Goal: Information Seeking & Learning: Learn about a topic

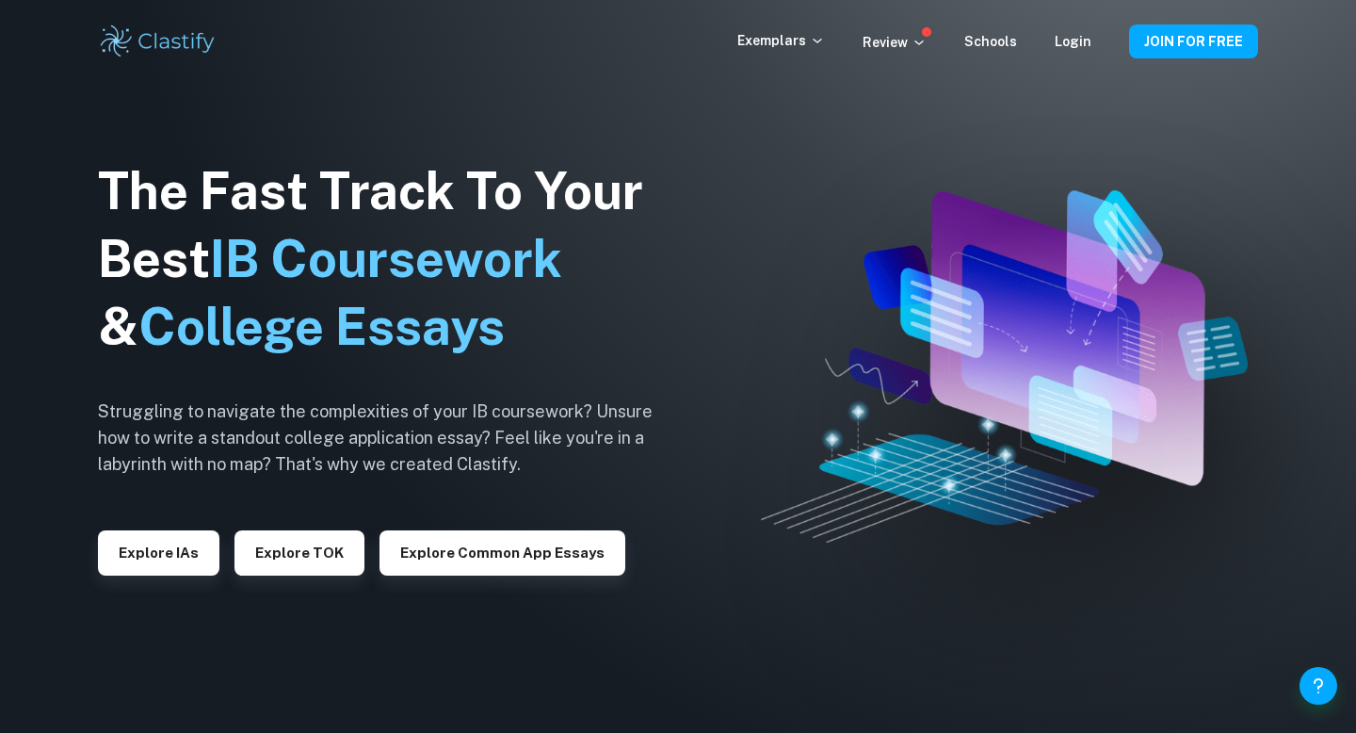
click at [1094, 24] on div "Exemplars Review Schools Login JOIN FOR FREE" at bounding box center [677, 42] width 1205 height 38
click at [1094, 32] on div "Exemplars Review Schools Login" at bounding box center [933, 41] width 392 height 23
click at [1068, 50] on div "Login" at bounding box center [1073, 41] width 37 height 23
click at [168, 553] on button "Explore IAs" at bounding box center [158, 552] width 121 height 45
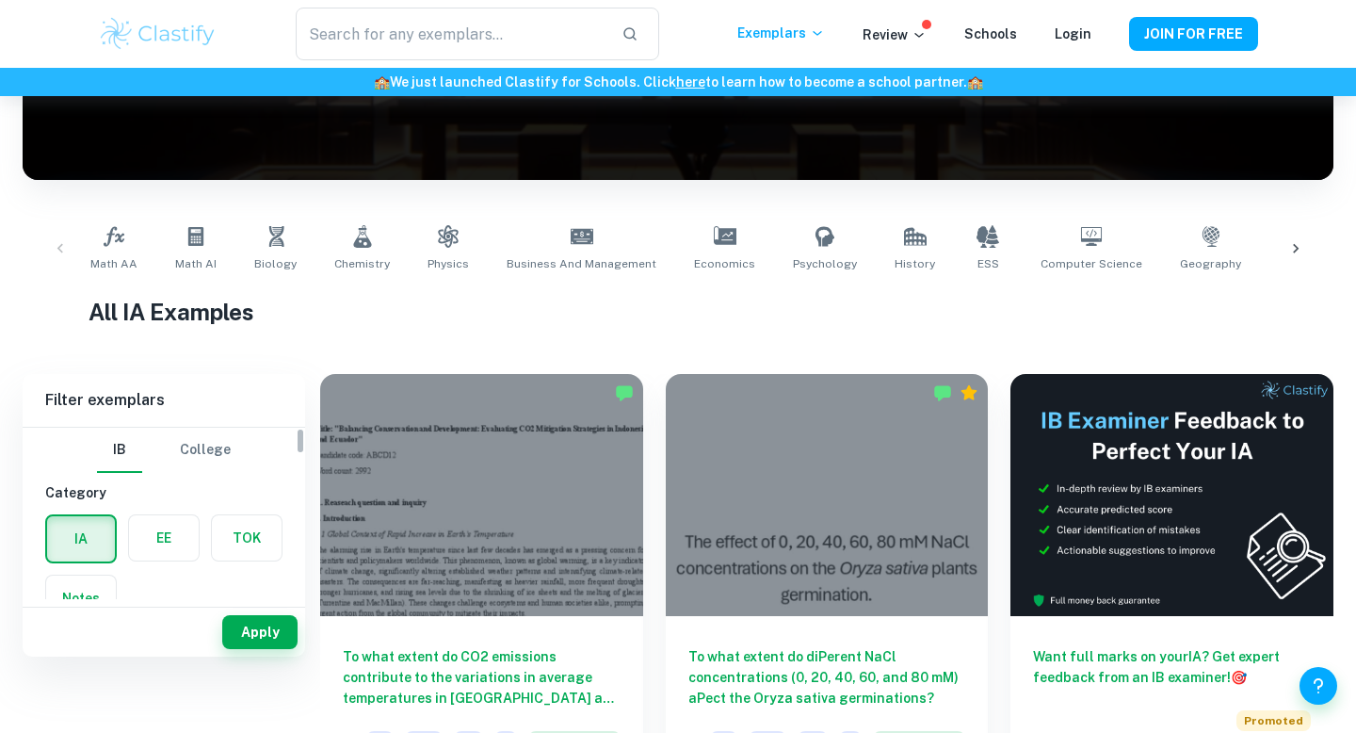
scroll to position [273, 0]
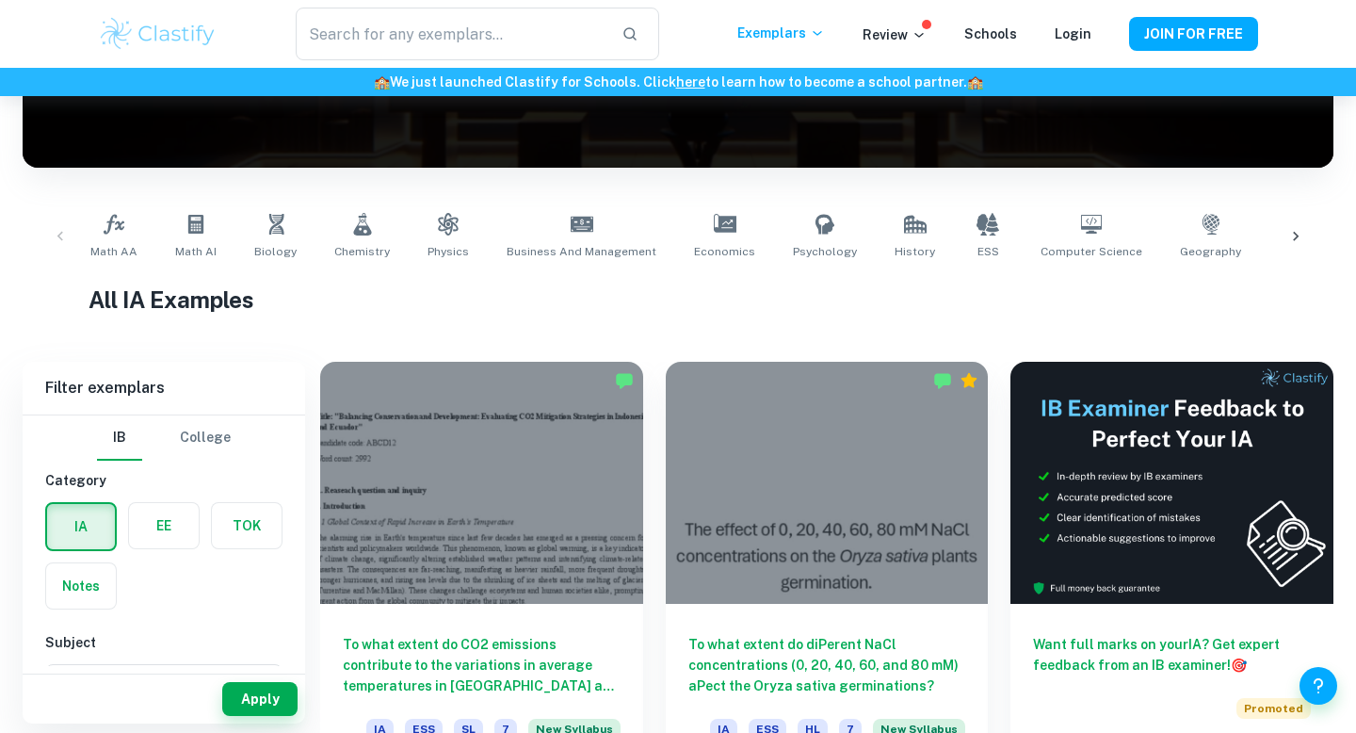
click at [169, 531] on label "button" at bounding box center [164, 525] width 70 height 45
click at [0, 0] on input "radio" at bounding box center [0, 0] width 0 height 0
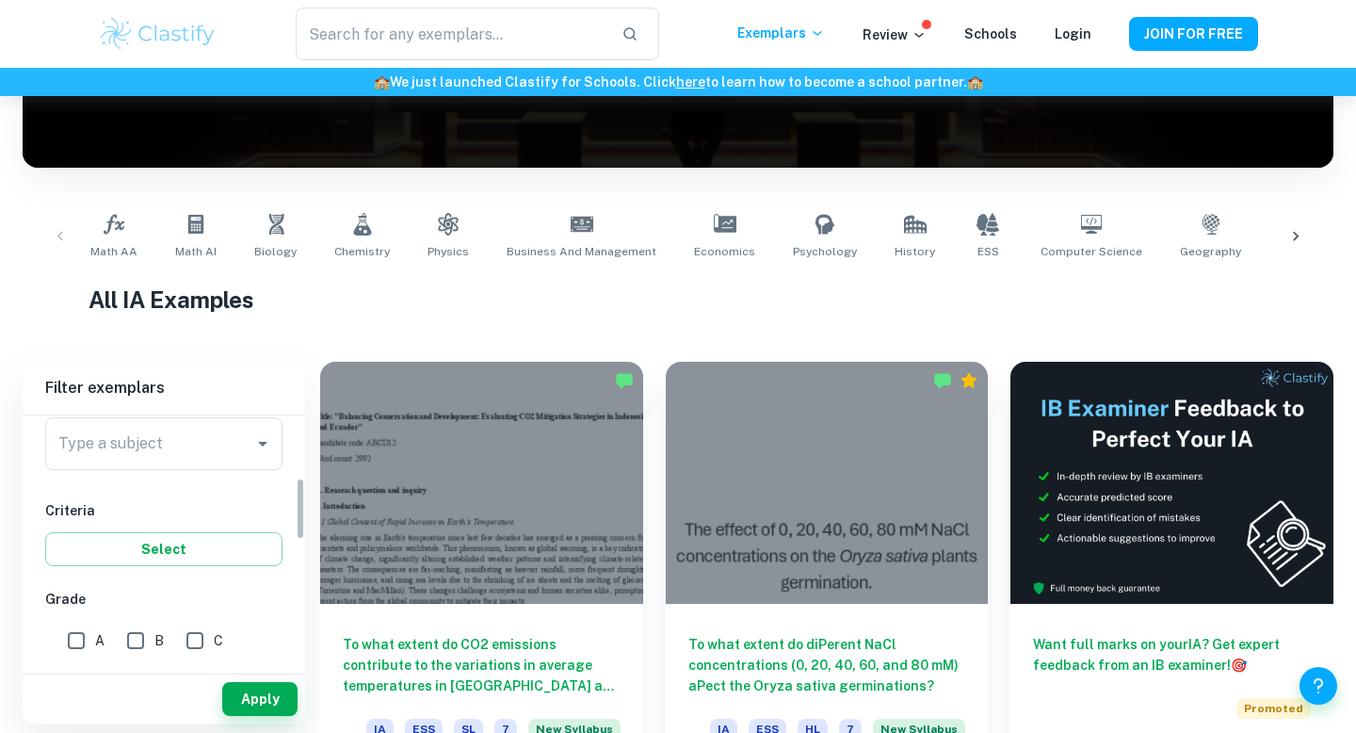
scroll to position [243, 0]
click at [173, 467] on div "Type a subject" at bounding box center [163, 447] width 237 height 53
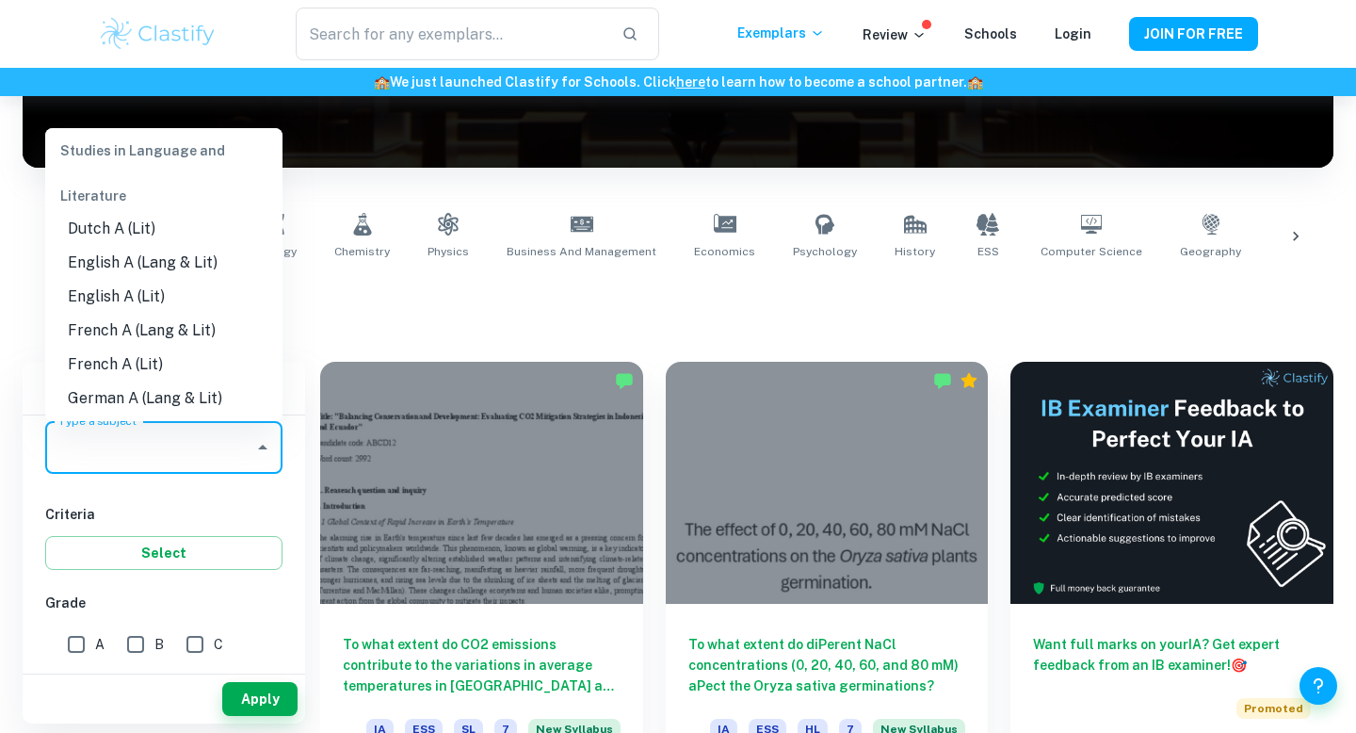
scroll to position [185, 0]
click at [169, 271] on li "English A (Lang & Lit)" at bounding box center [163, 262] width 237 height 34
type input "English A (Lang & Lit)"
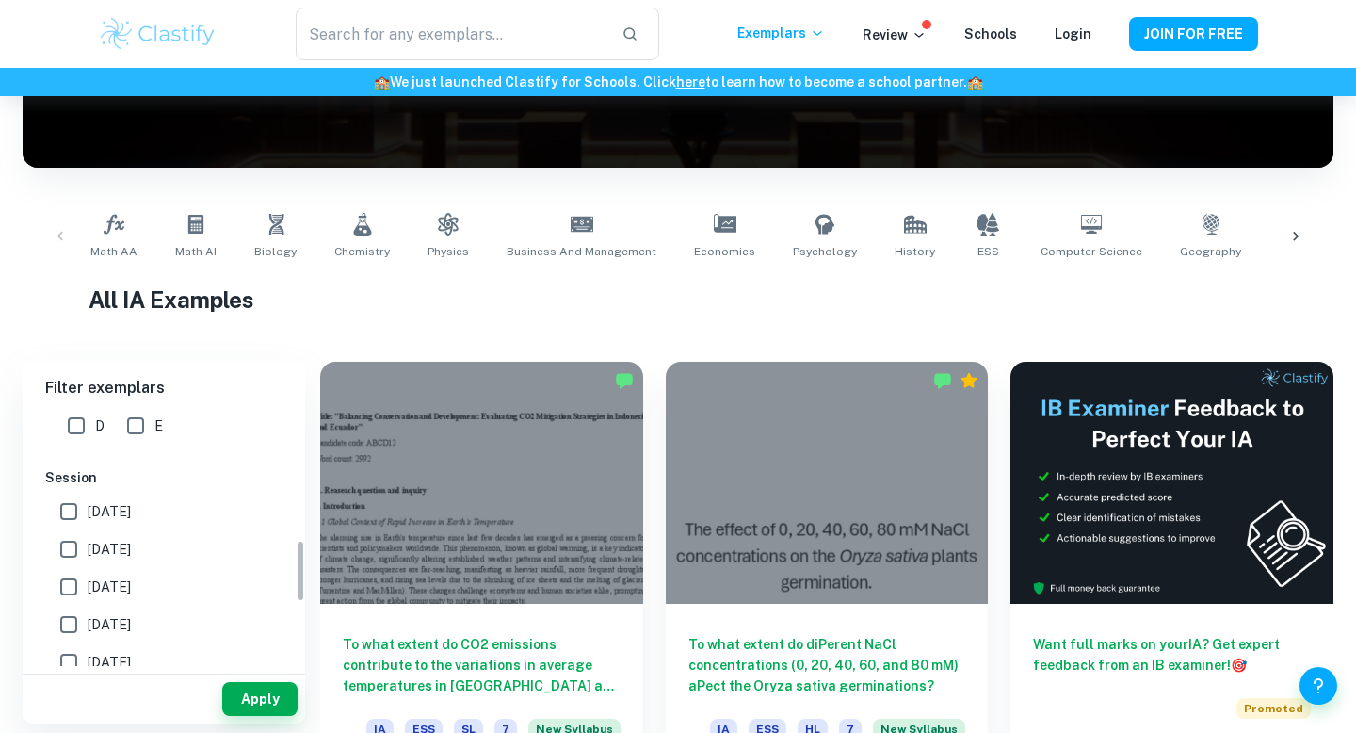
scroll to position [570, 0]
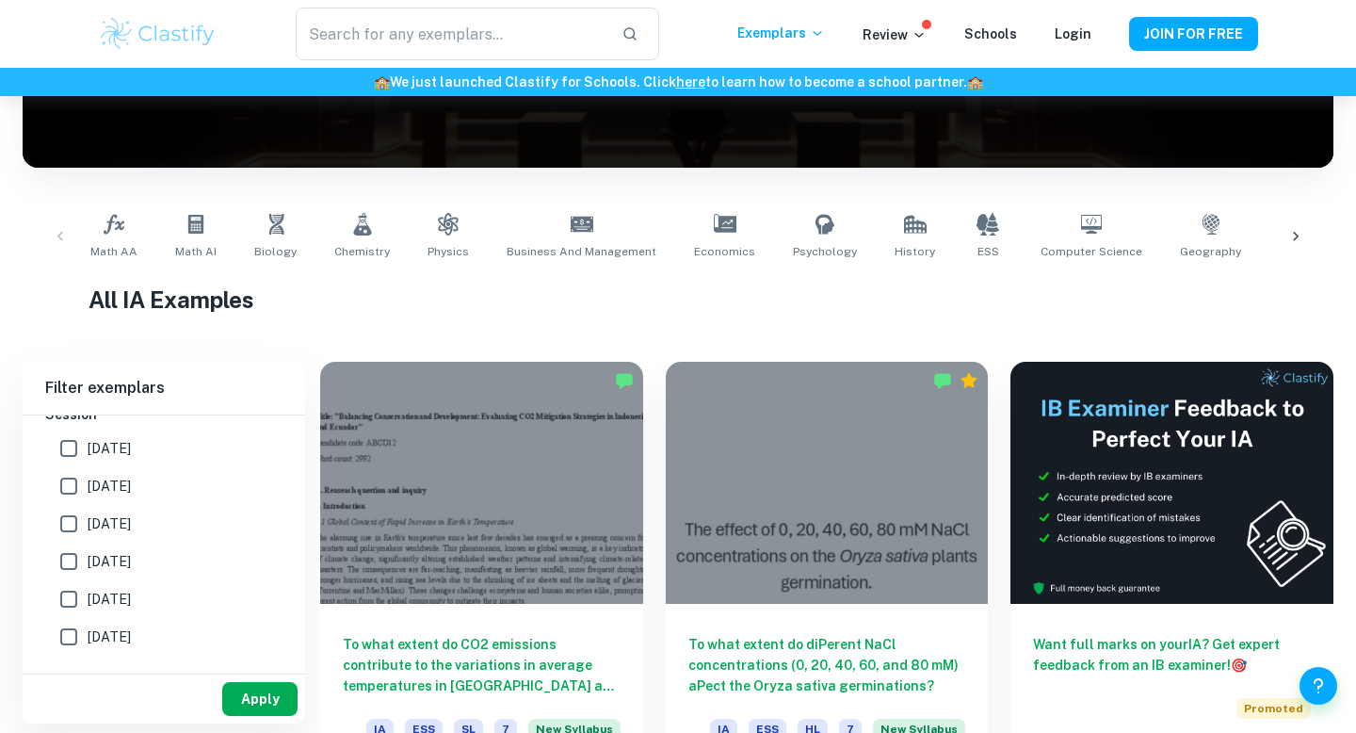
click at [254, 701] on button "Apply" at bounding box center [259, 699] width 75 height 34
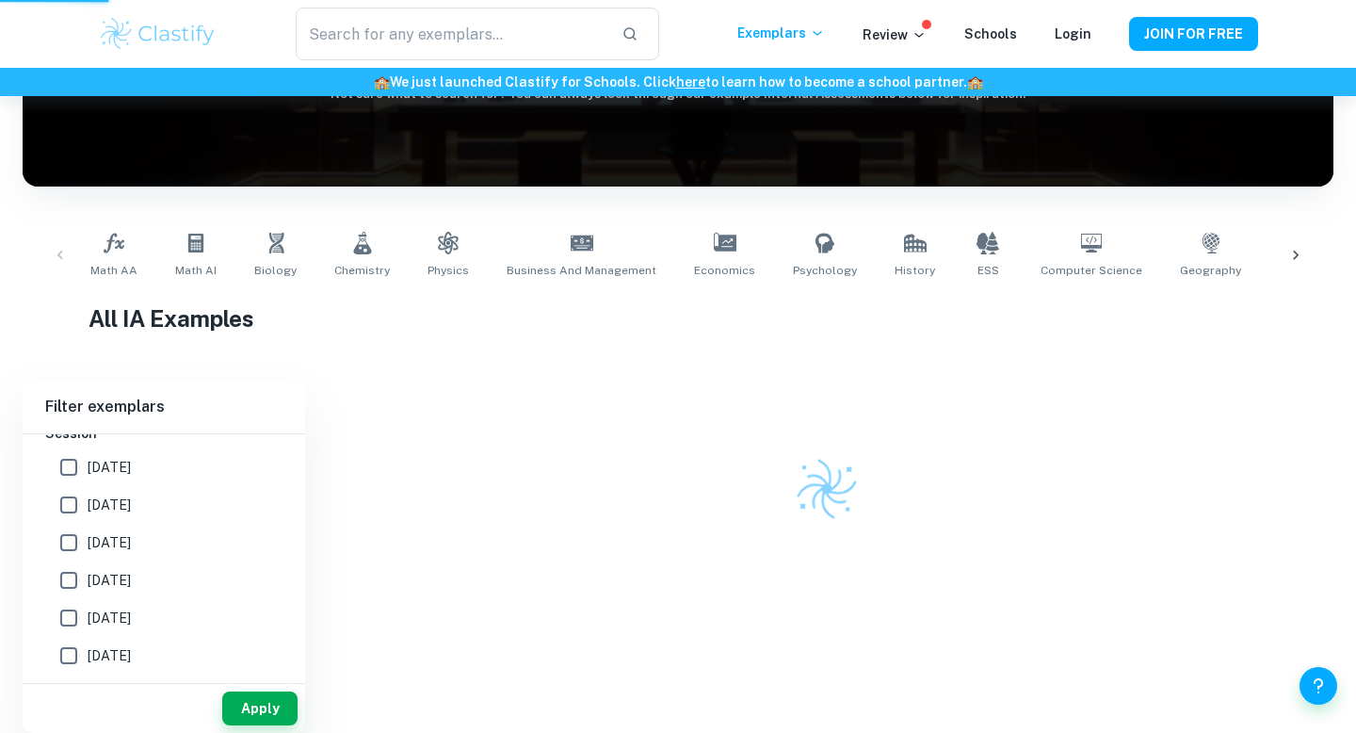
scroll to position [235, 0]
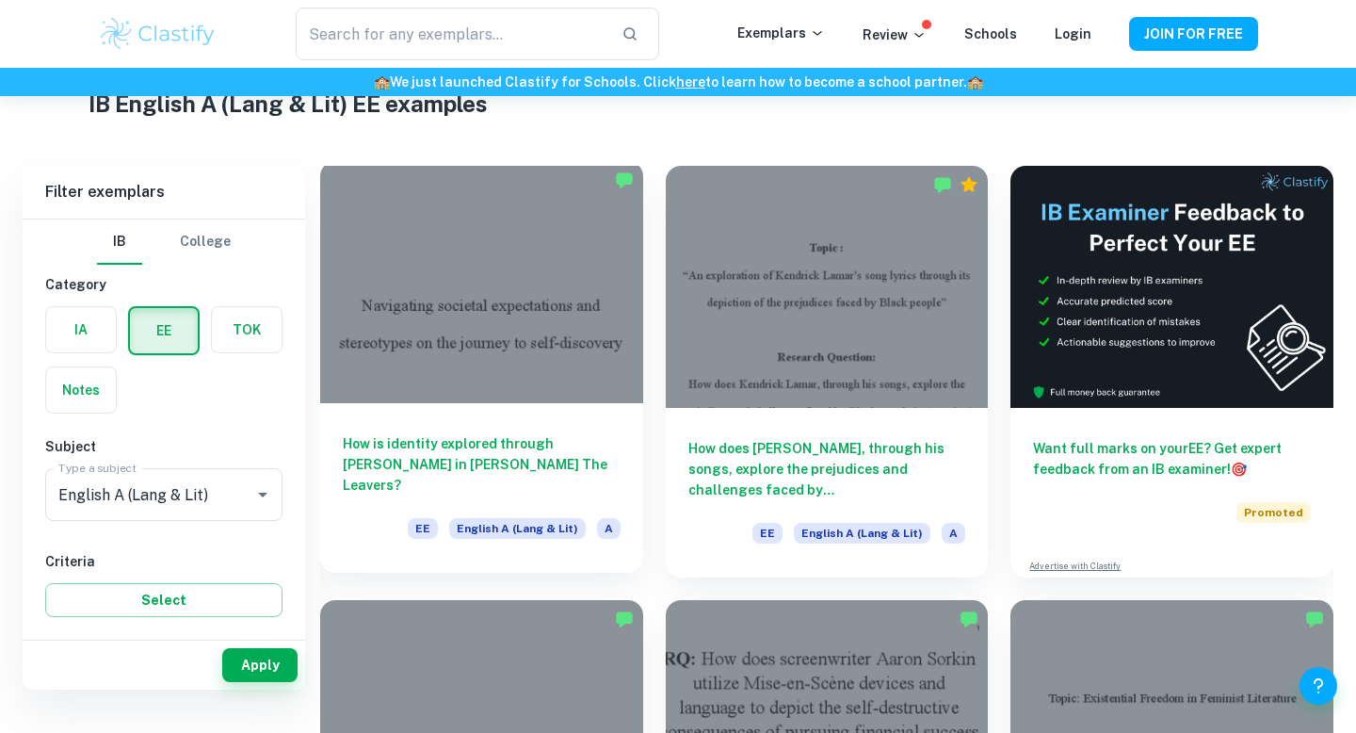
scroll to position [75, 0]
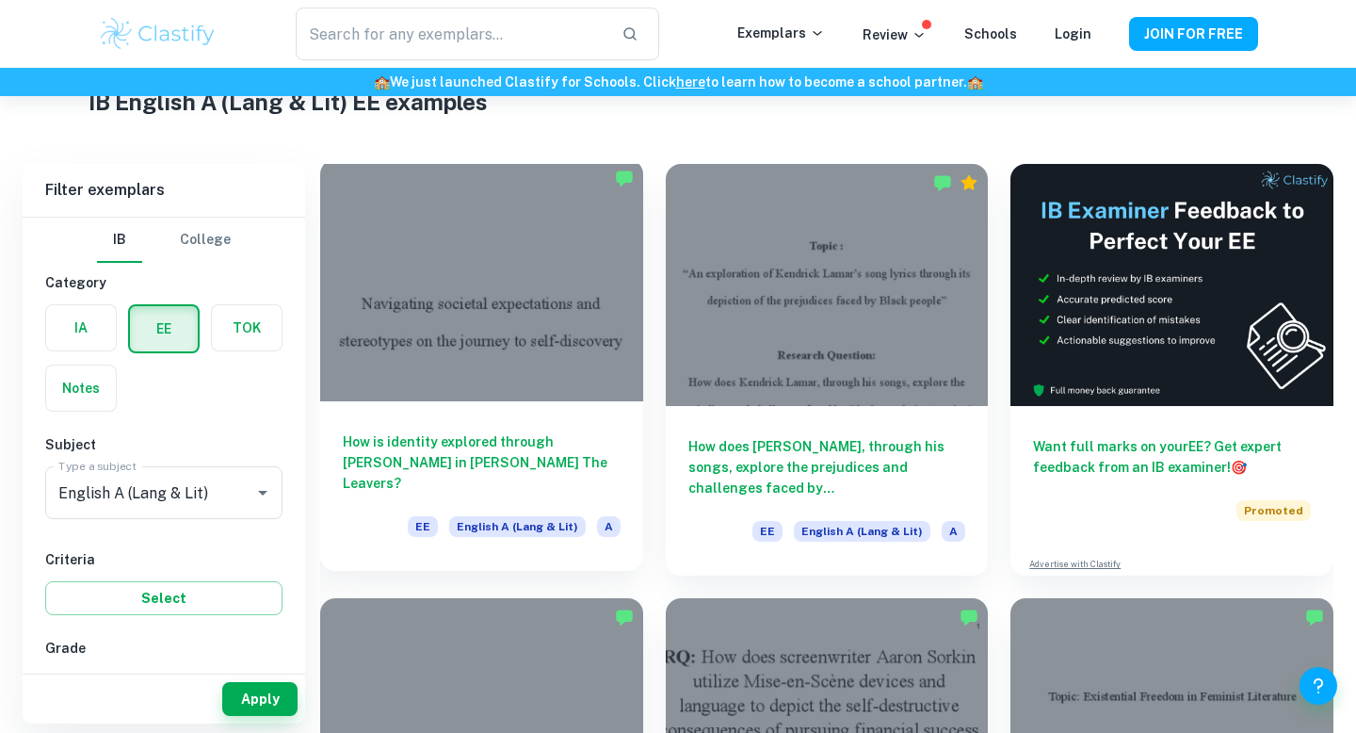
click at [522, 462] on h6 "How is identity explored through [PERSON_NAME] in [PERSON_NAME] The Leavers?" at bounding box center [482, 462] width 278 height 62
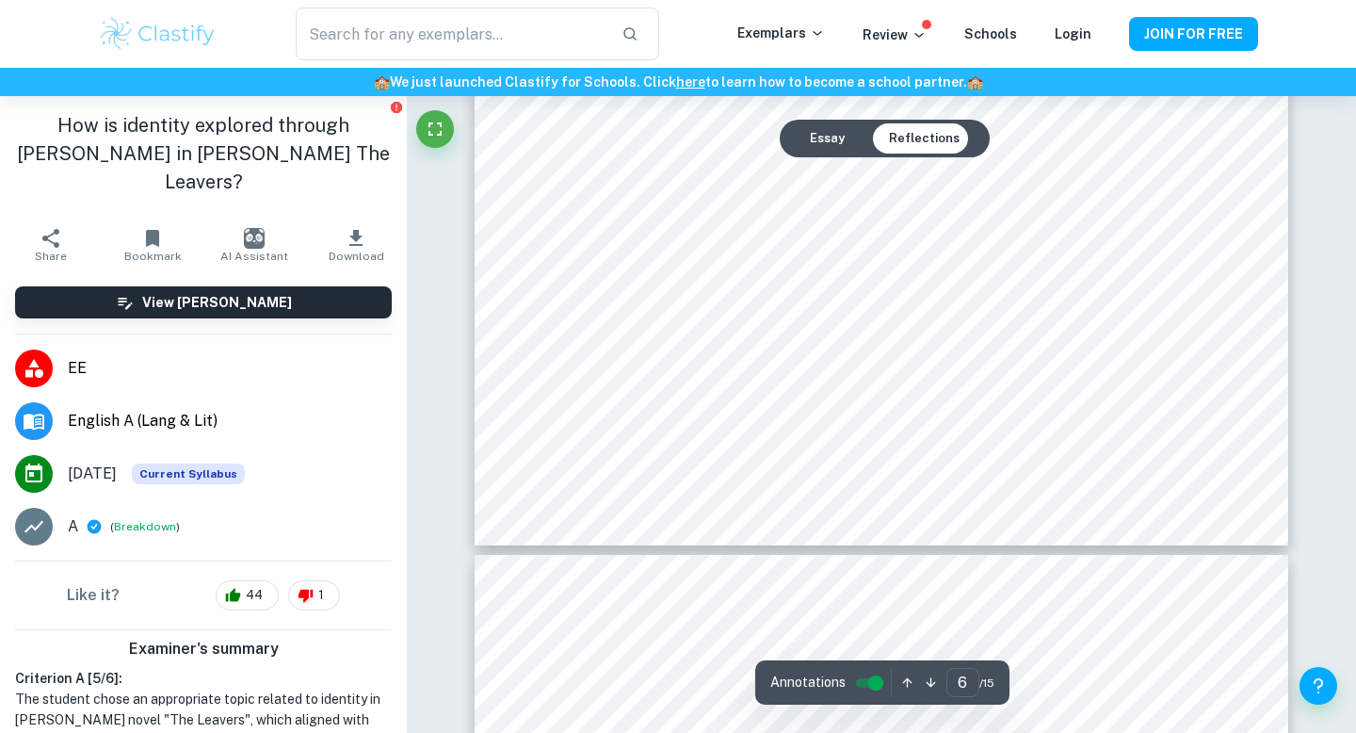
scroll to position [5869, 0]
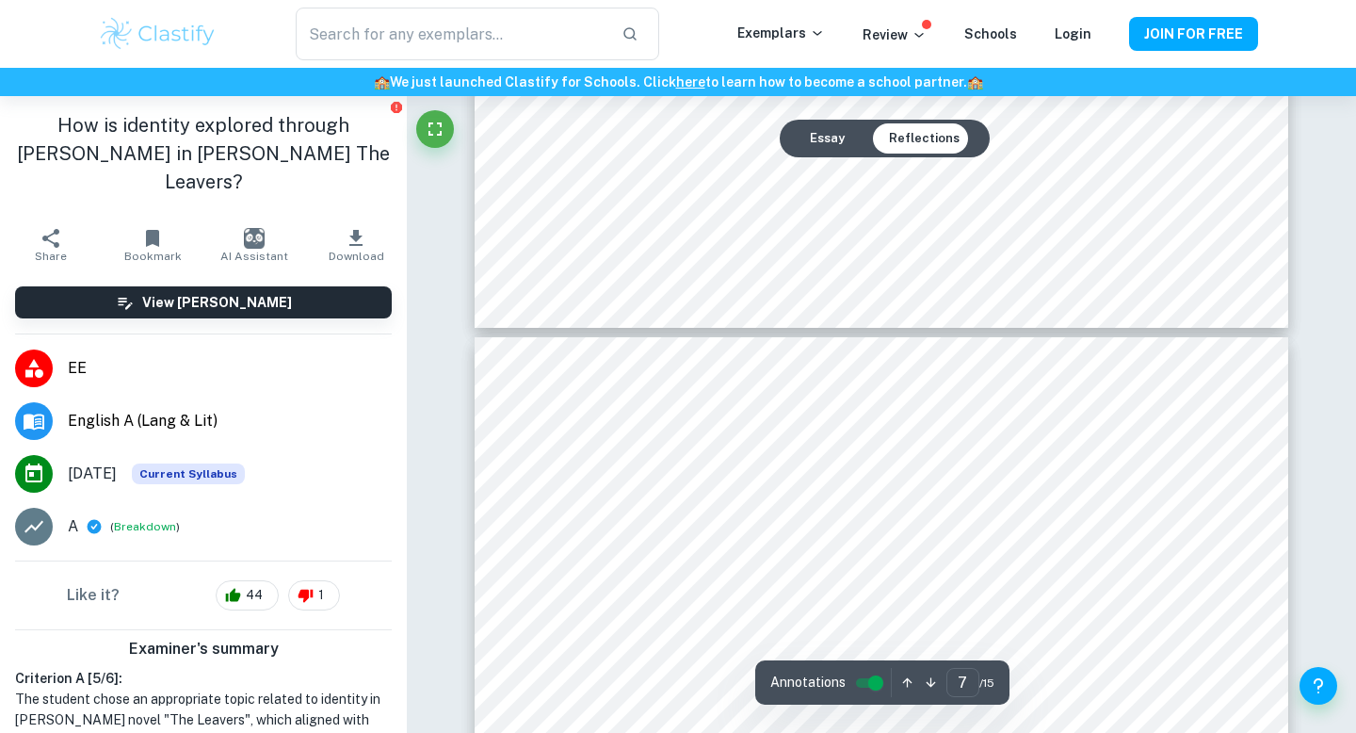
type input "8"
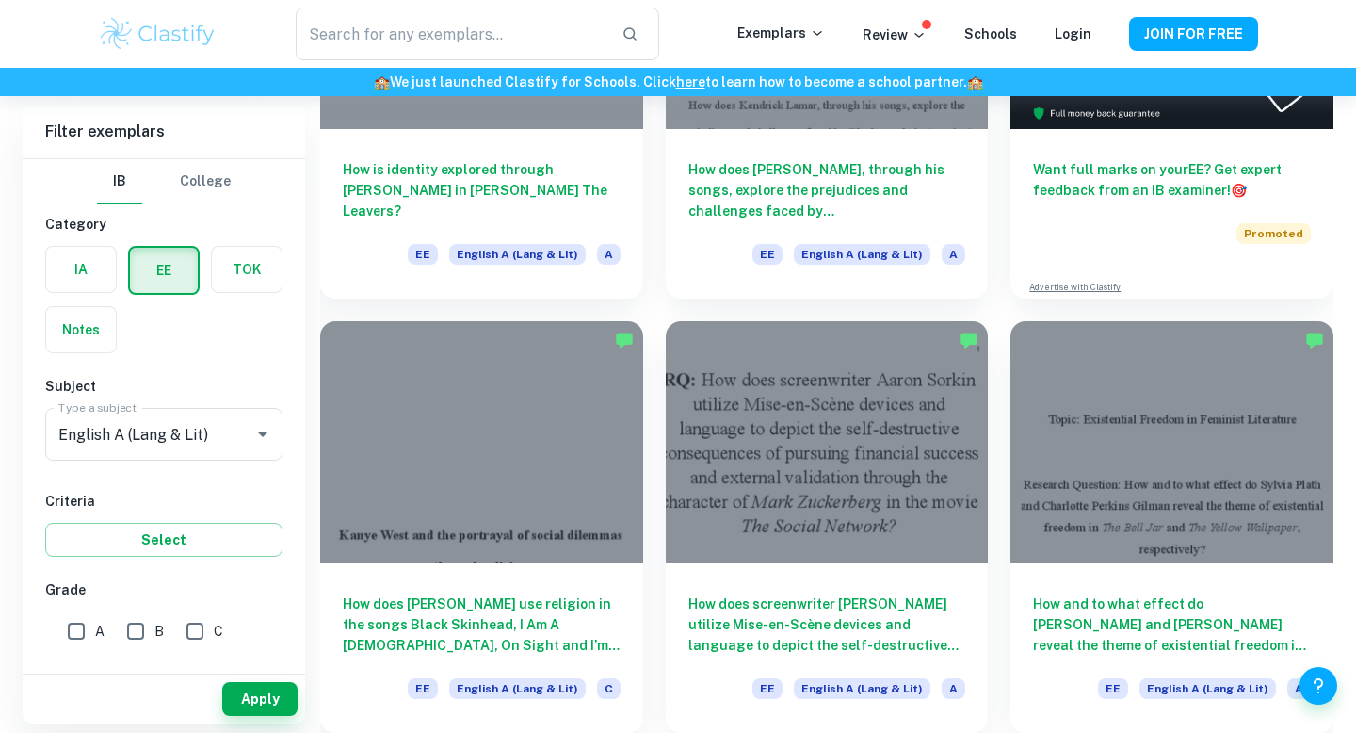
scroll to position [384, 0]
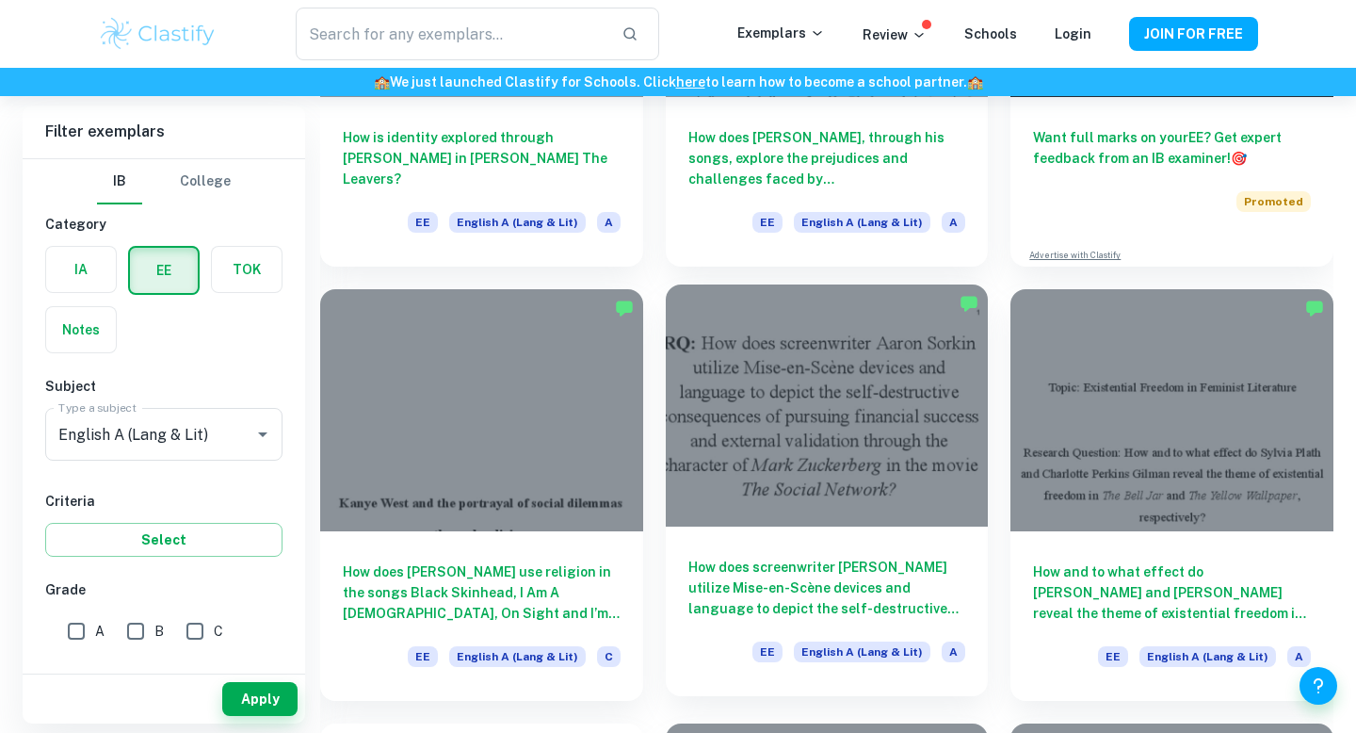
click at [730, 524] on div at bounding box center [827, 405] width 323 height 242
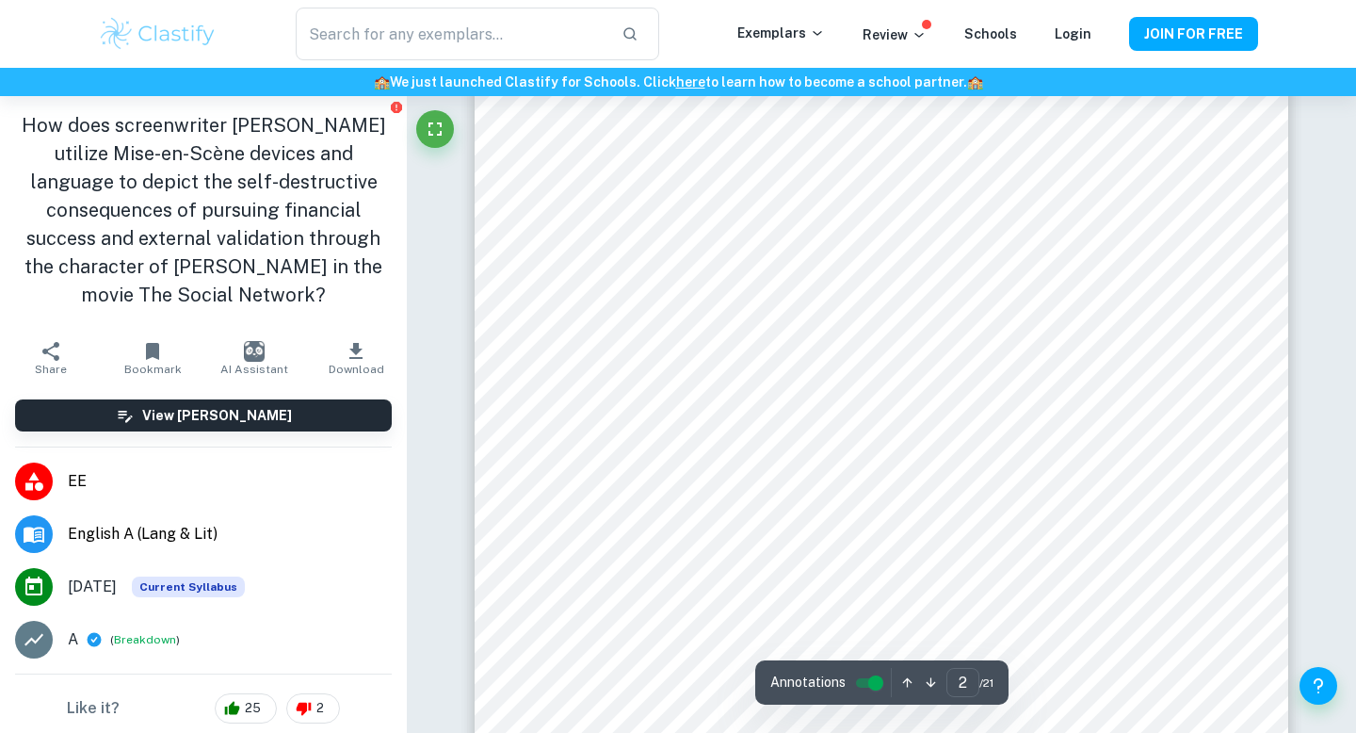
scroll to position [1279, 0]
type input "4"
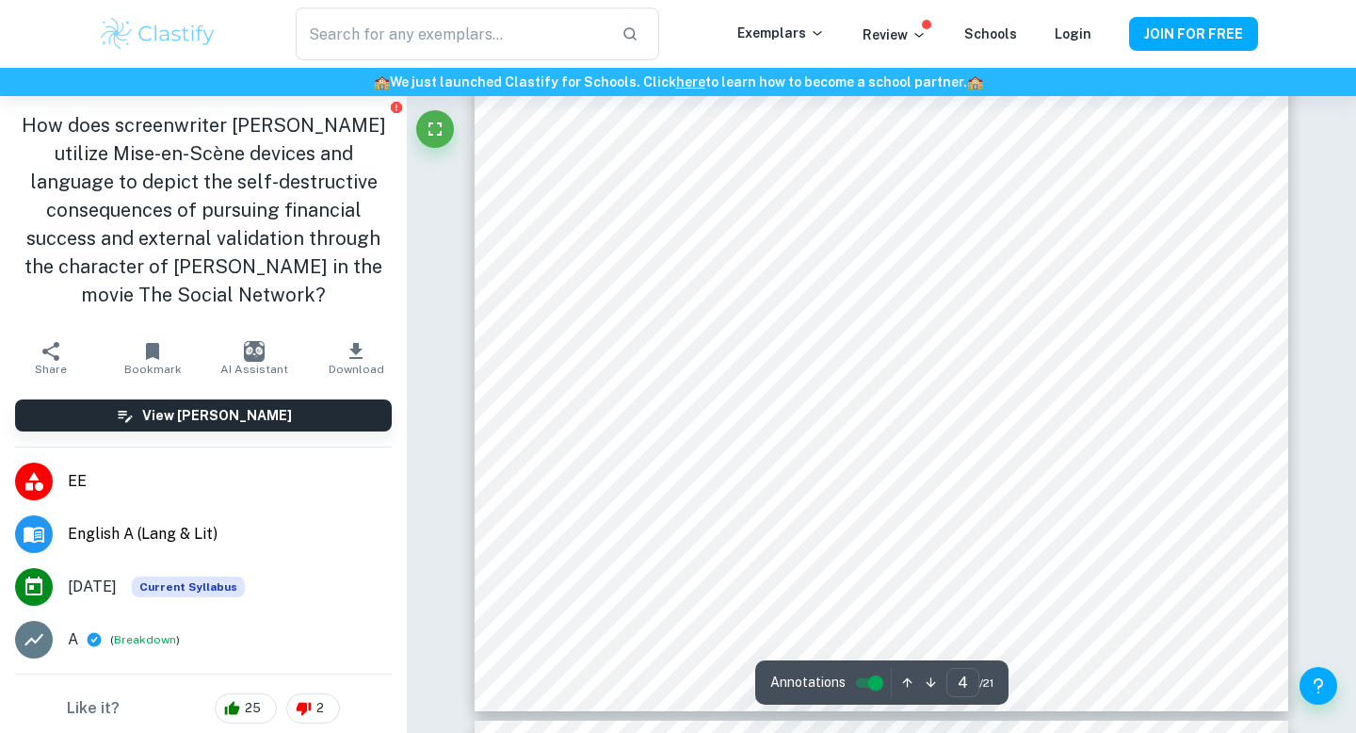
scroll to position [4025, 0]
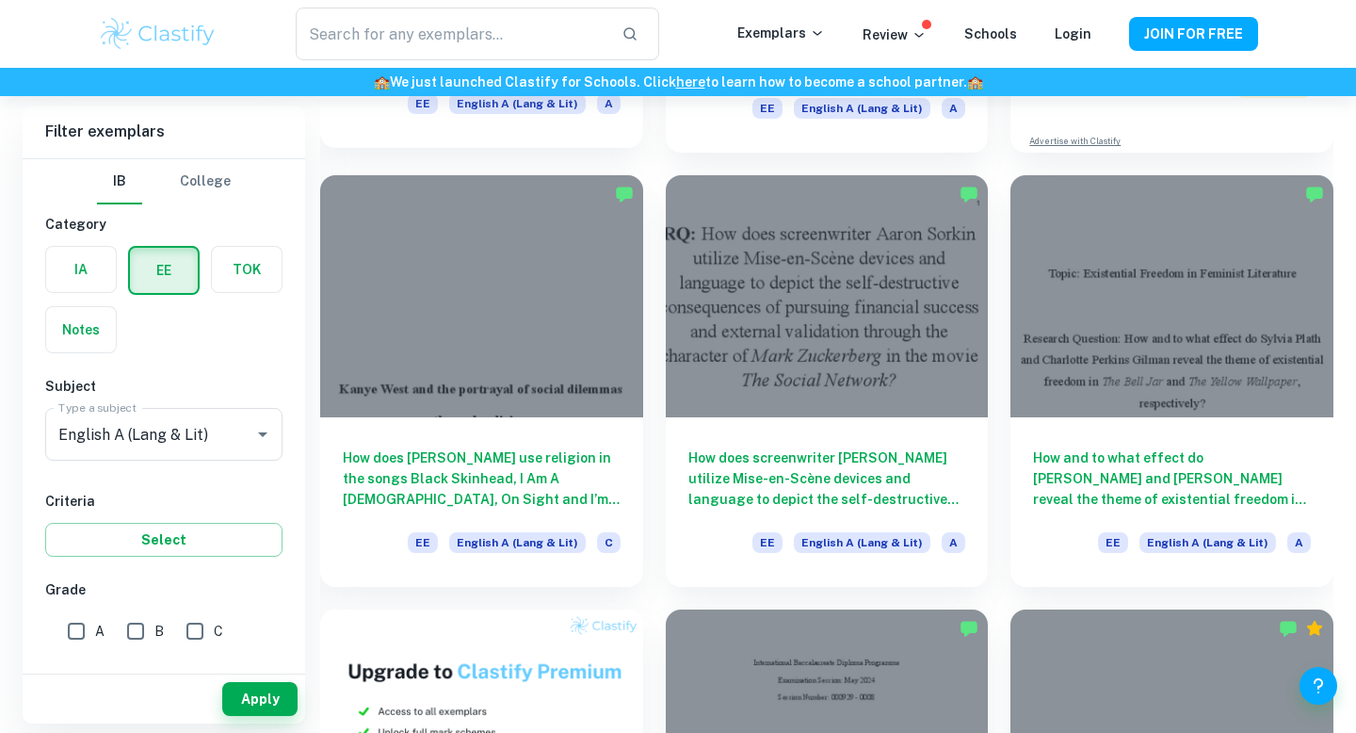
scroll to position [509, 0]
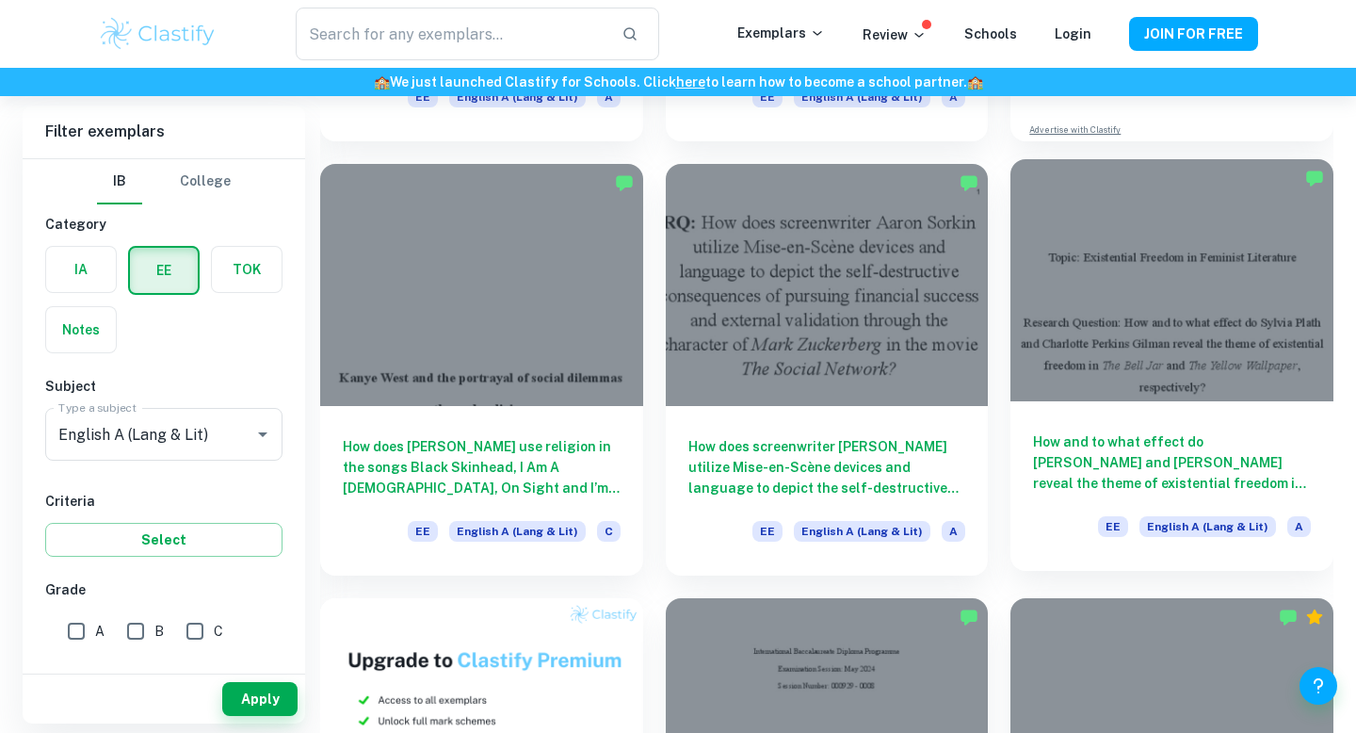
click at [1262, 201] on div at bounding box center [1171, 280] width 323 height 242
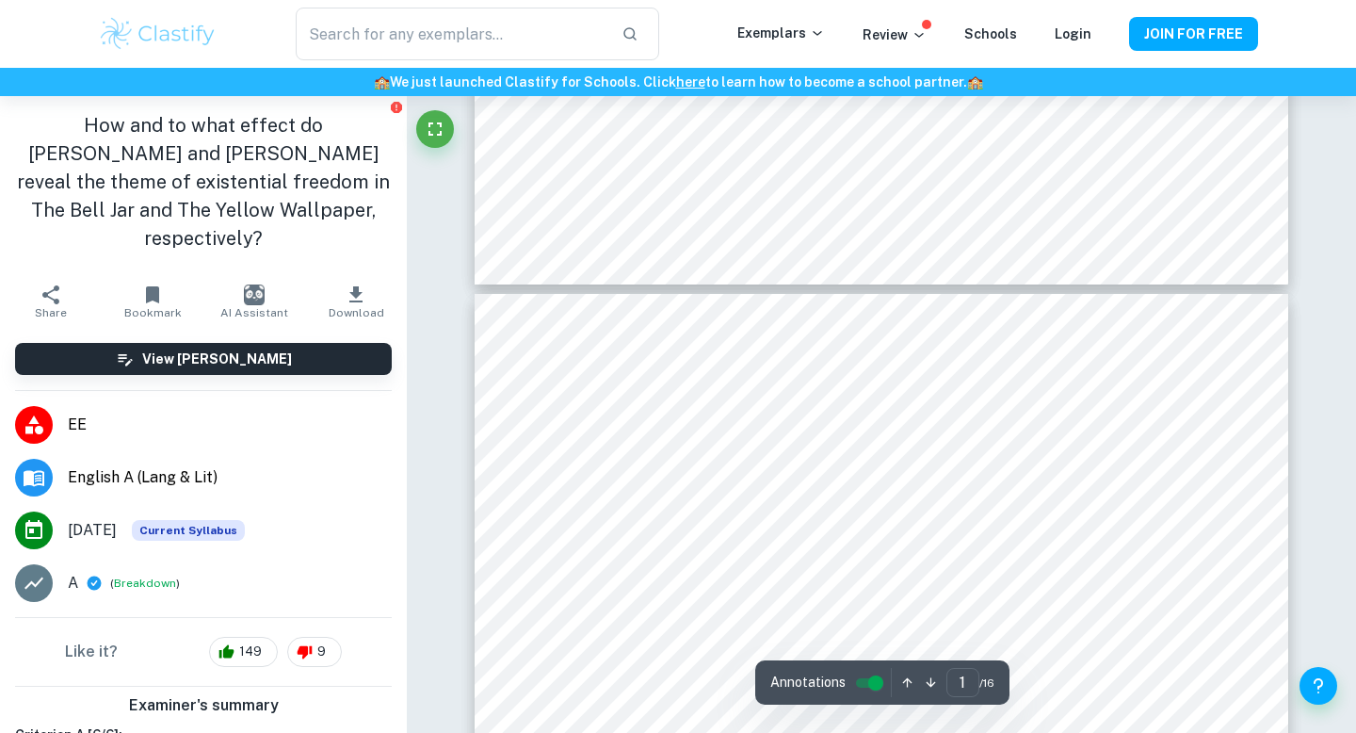
type input "2"
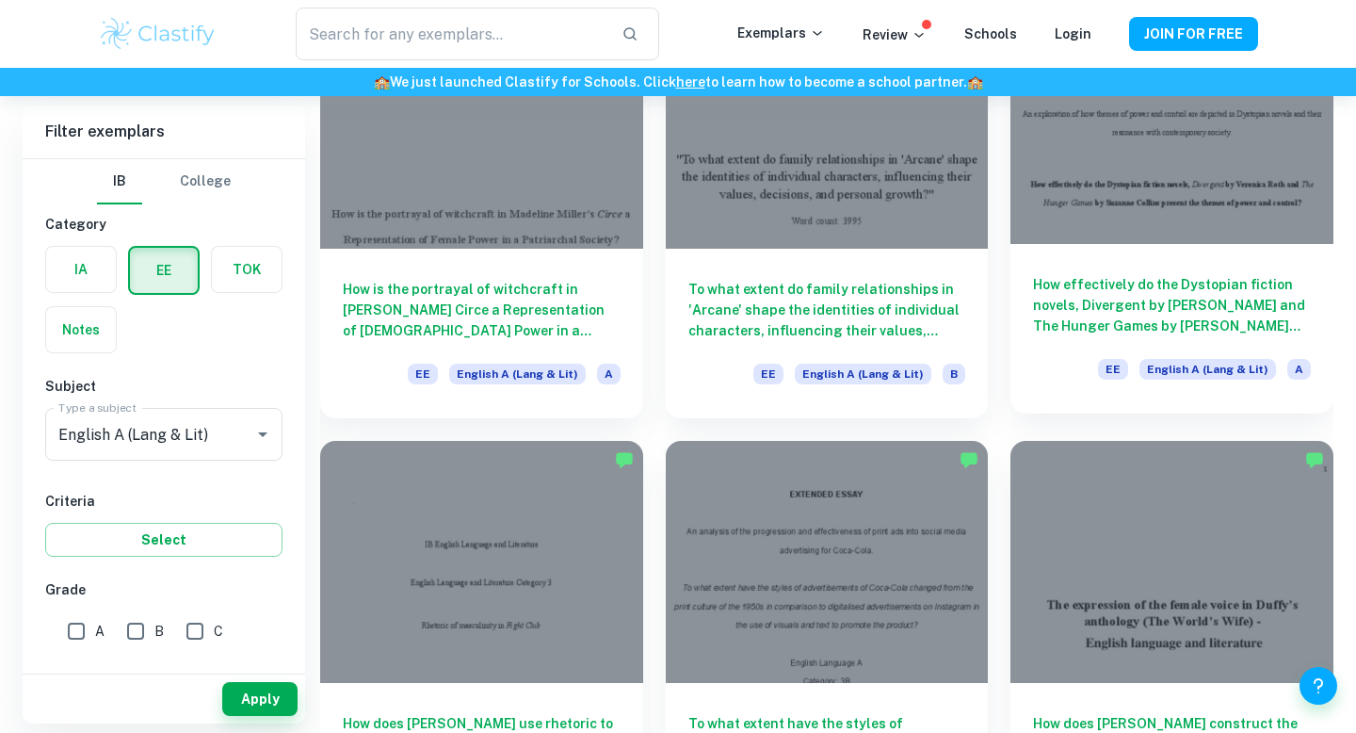
scroll to position [1678, 0]
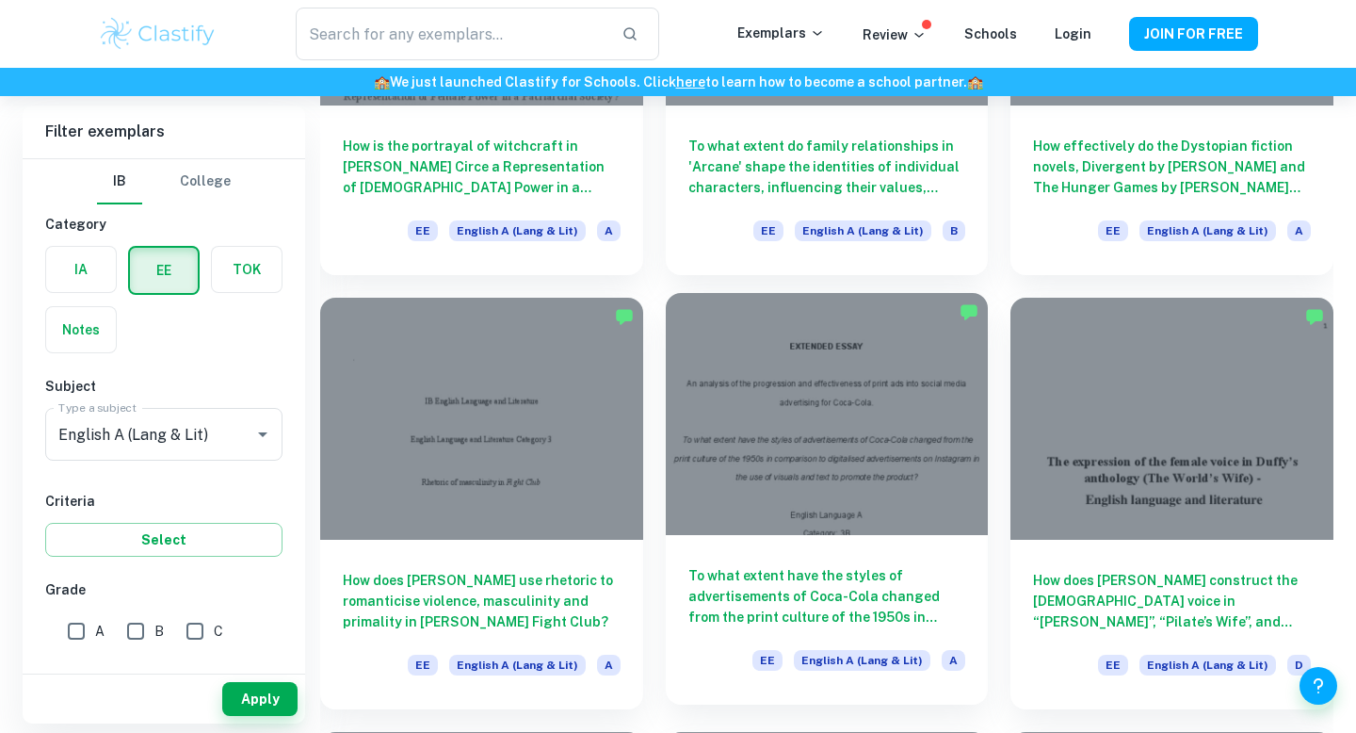
click at [919, 449] on div at bounding box center [827, 414] width 323 height 242
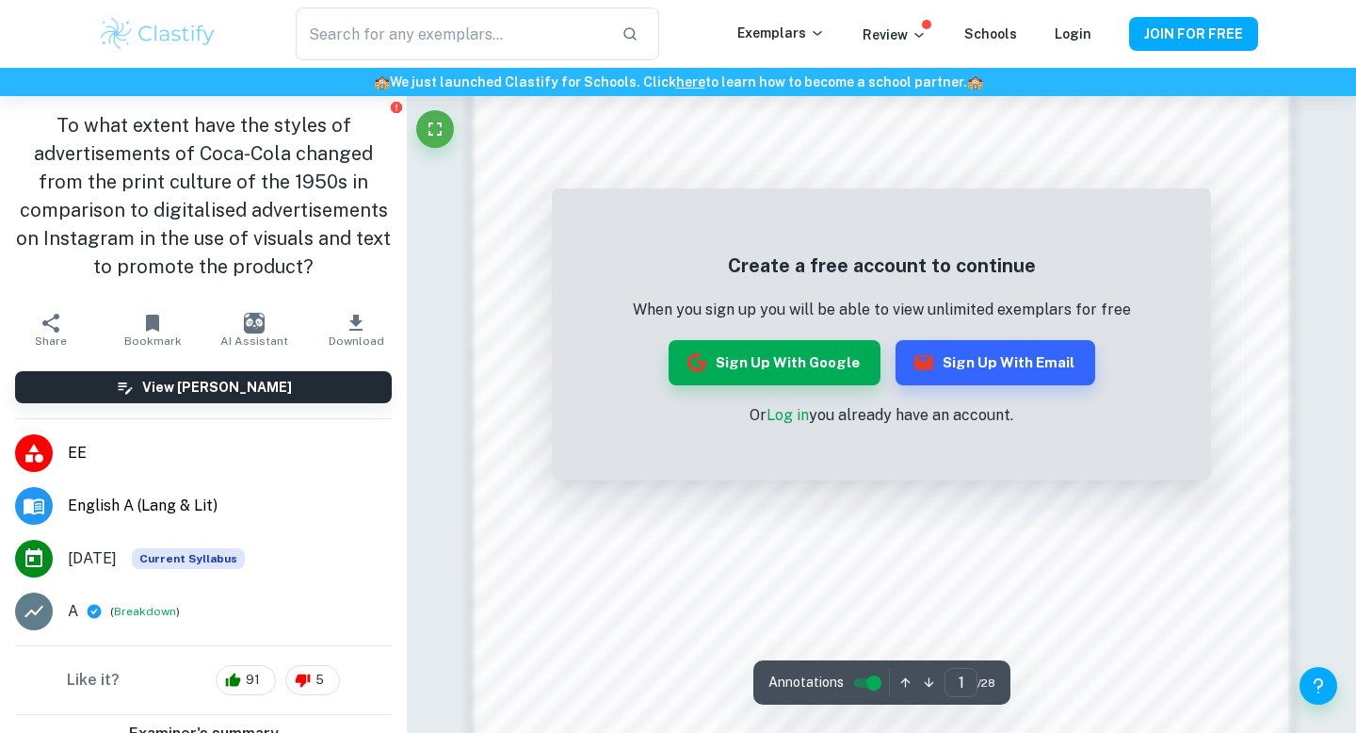
scroll to position [1350, 0]
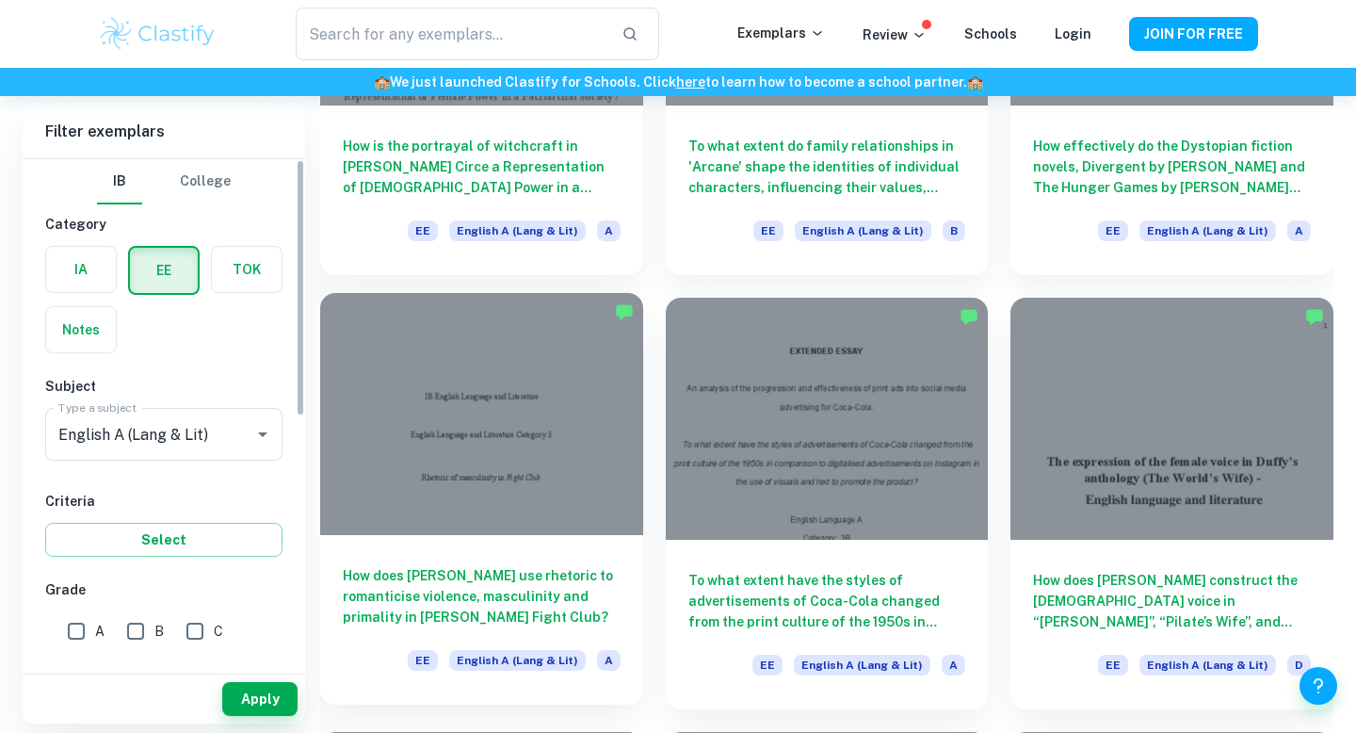
scroll to position [1808, 0]
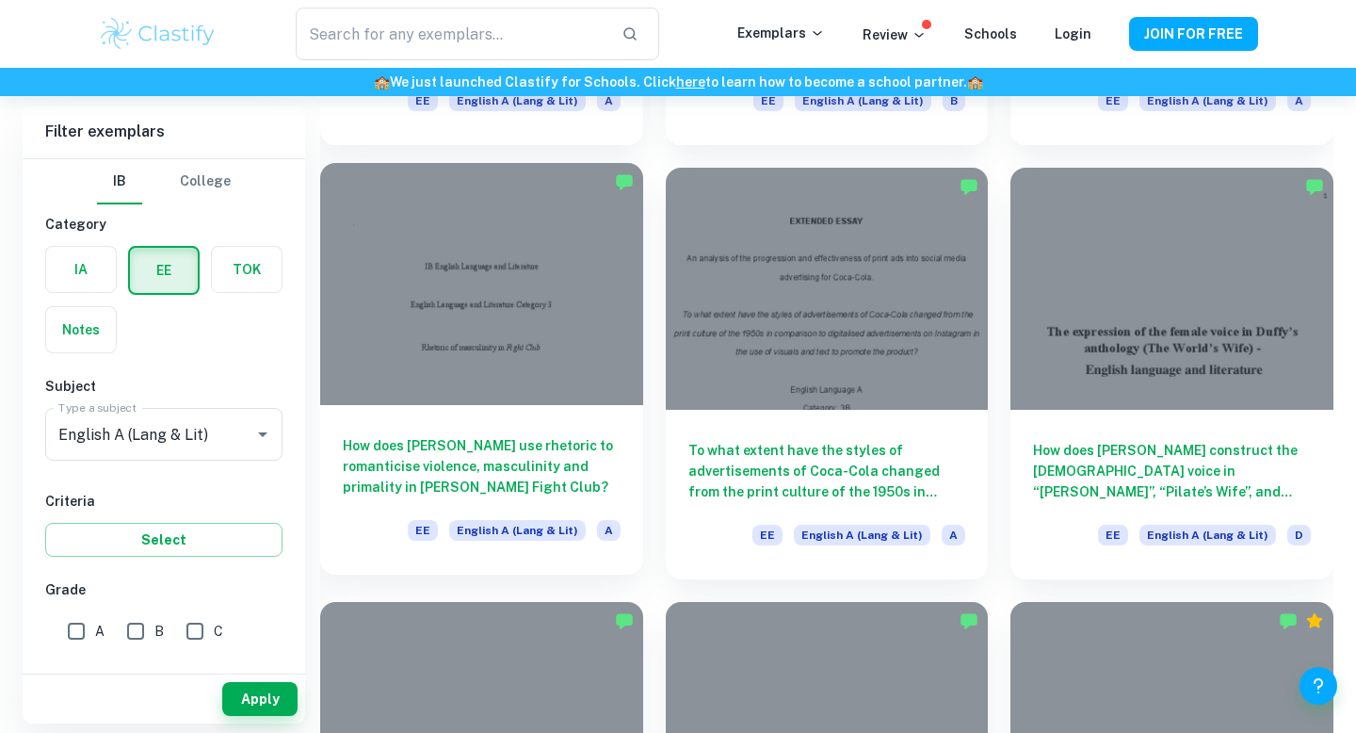
click at [499, 386] on div at bounding box center [481, 284] width 323 height 242
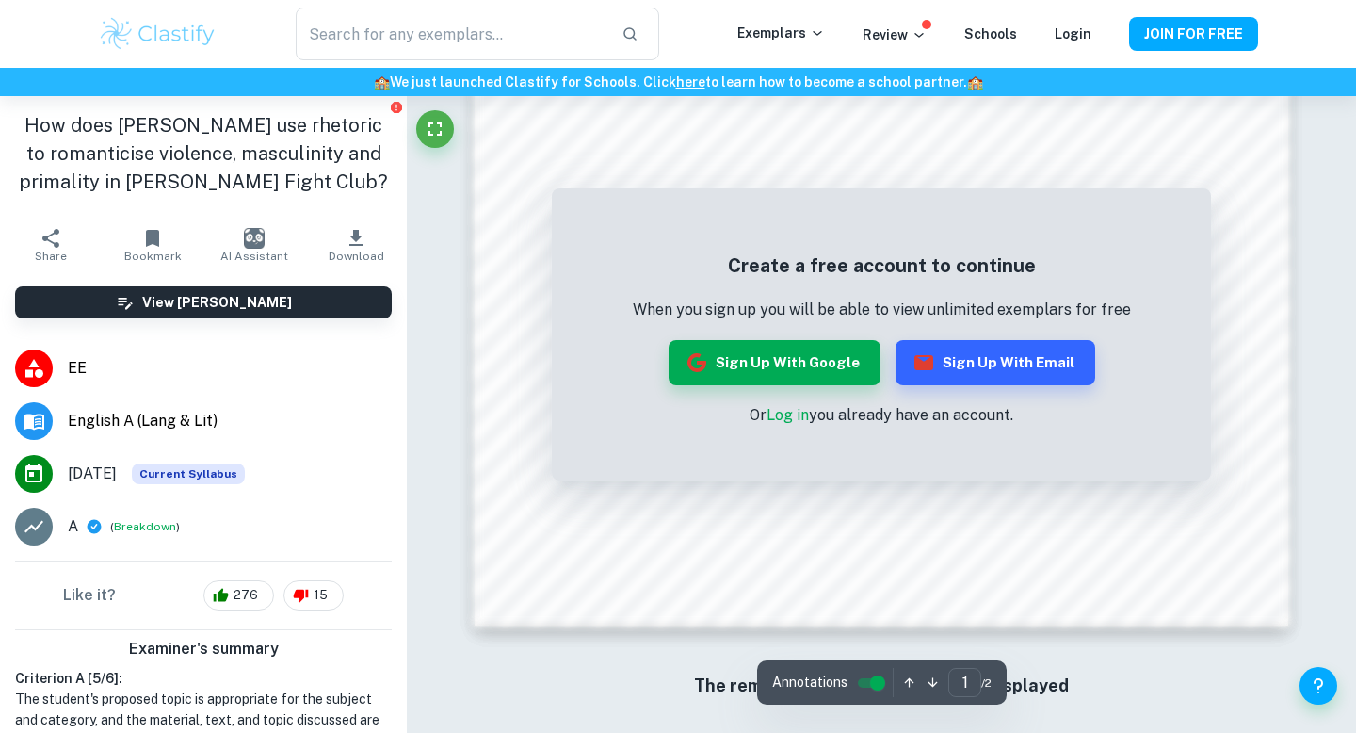
scroll to position [1627, 0]
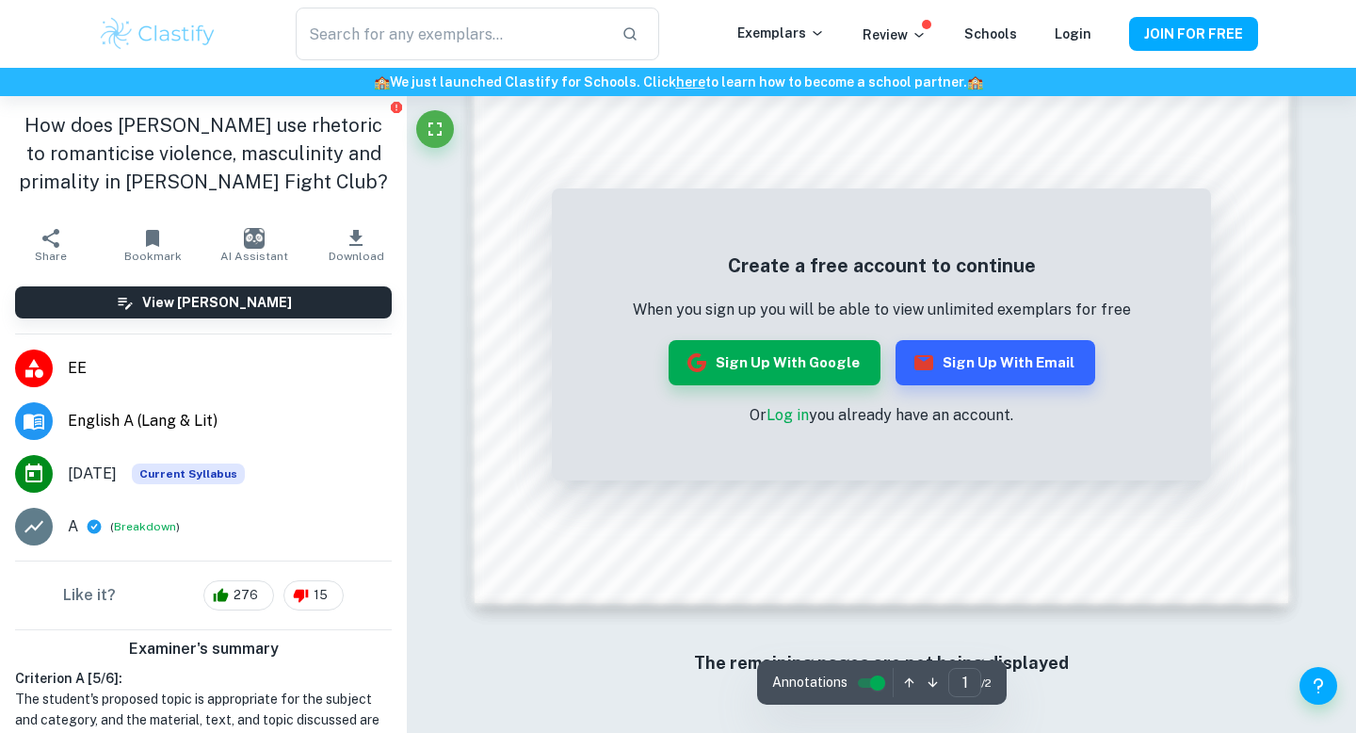
click at [783, 418] on link "Log in" at bounding box center [787, 415] width 42 height 18
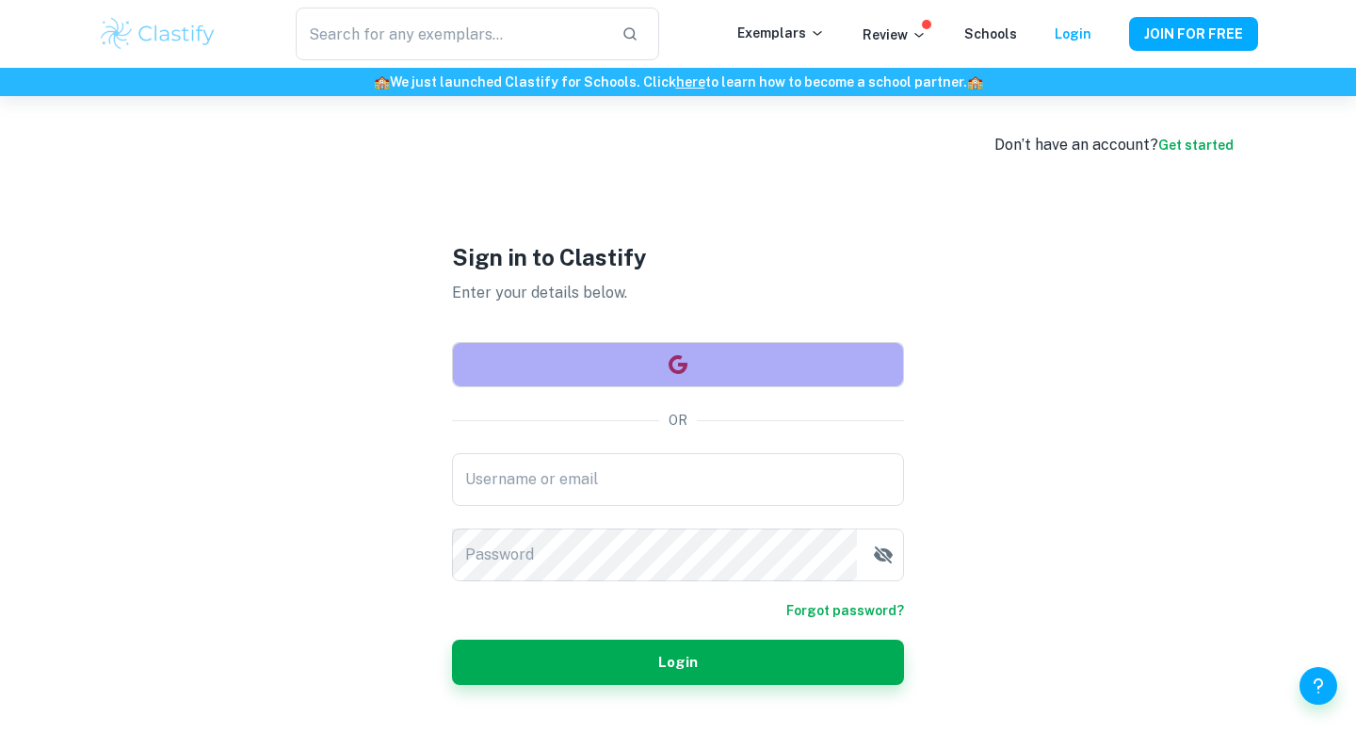
click at [733, 376] on button "button" at bounding box center [678, 364] width 452 height 45
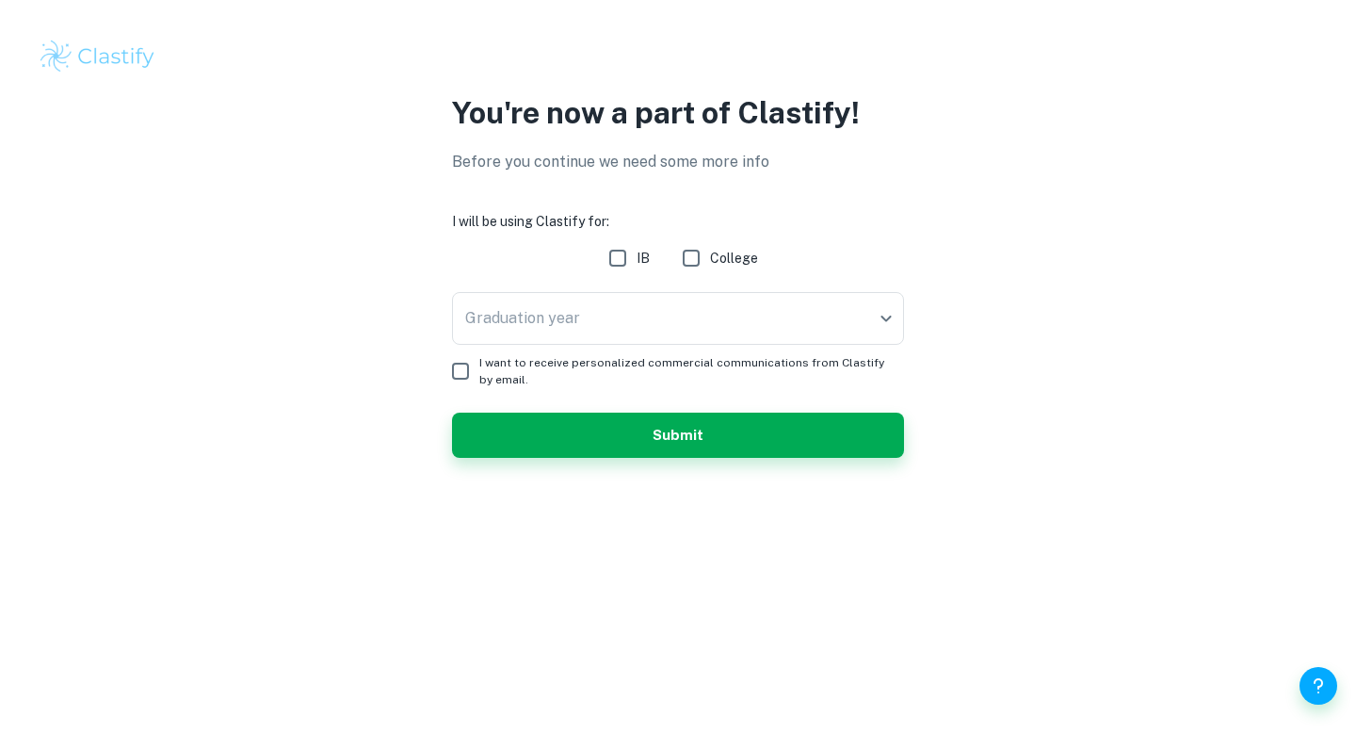
click at [623, 345] on div "Graduation year ​ Graduation year" at bounding box center [678, 322] width 452 height 60
click at [625, 251] on input "IB" at bounding box center [618, 258] width 38 height 38
checkbox input "true"
click at [646, 322] on body "We value your privacy We use cookies to enhance your browsing experience, serve…" at bounding box center [678, 366] width 1356 height 733
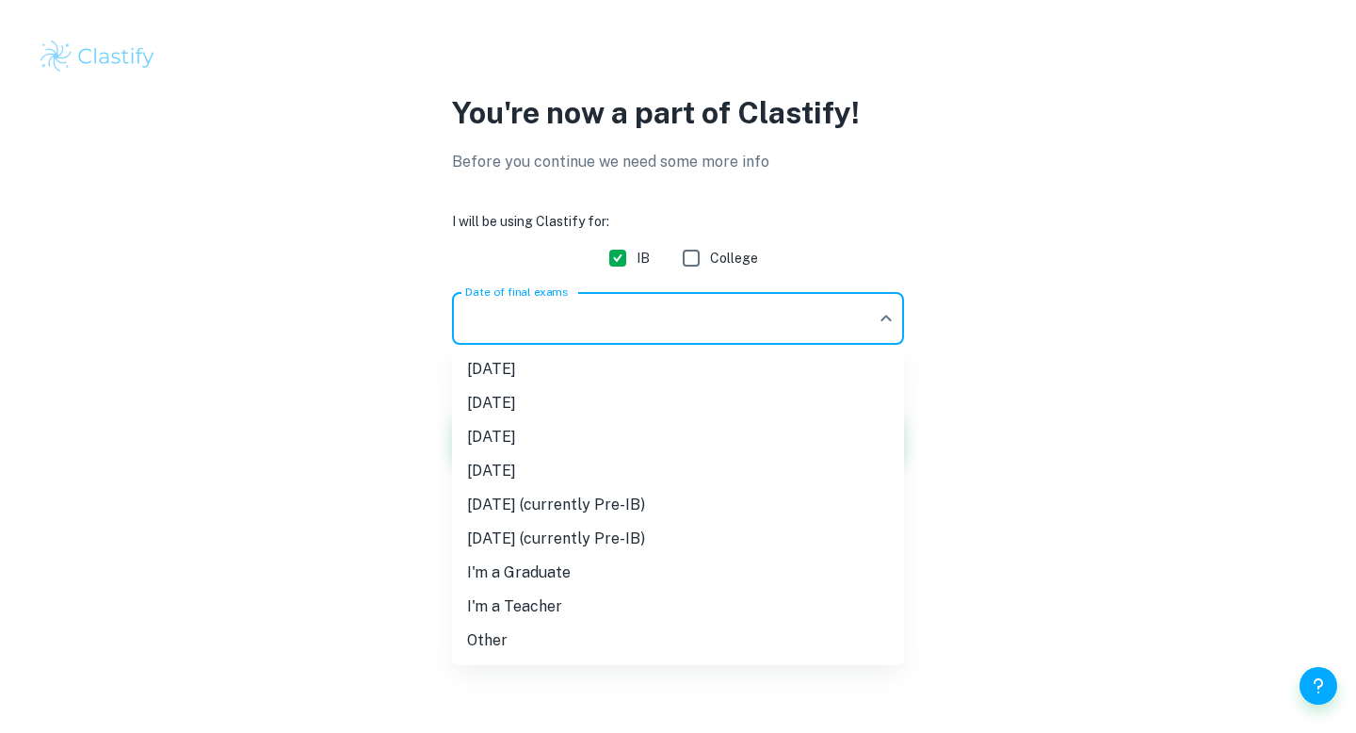
click at [606, 431] on li "[DATE]" at bounding box center [678, 437] width 452 height 34
type input "M26"
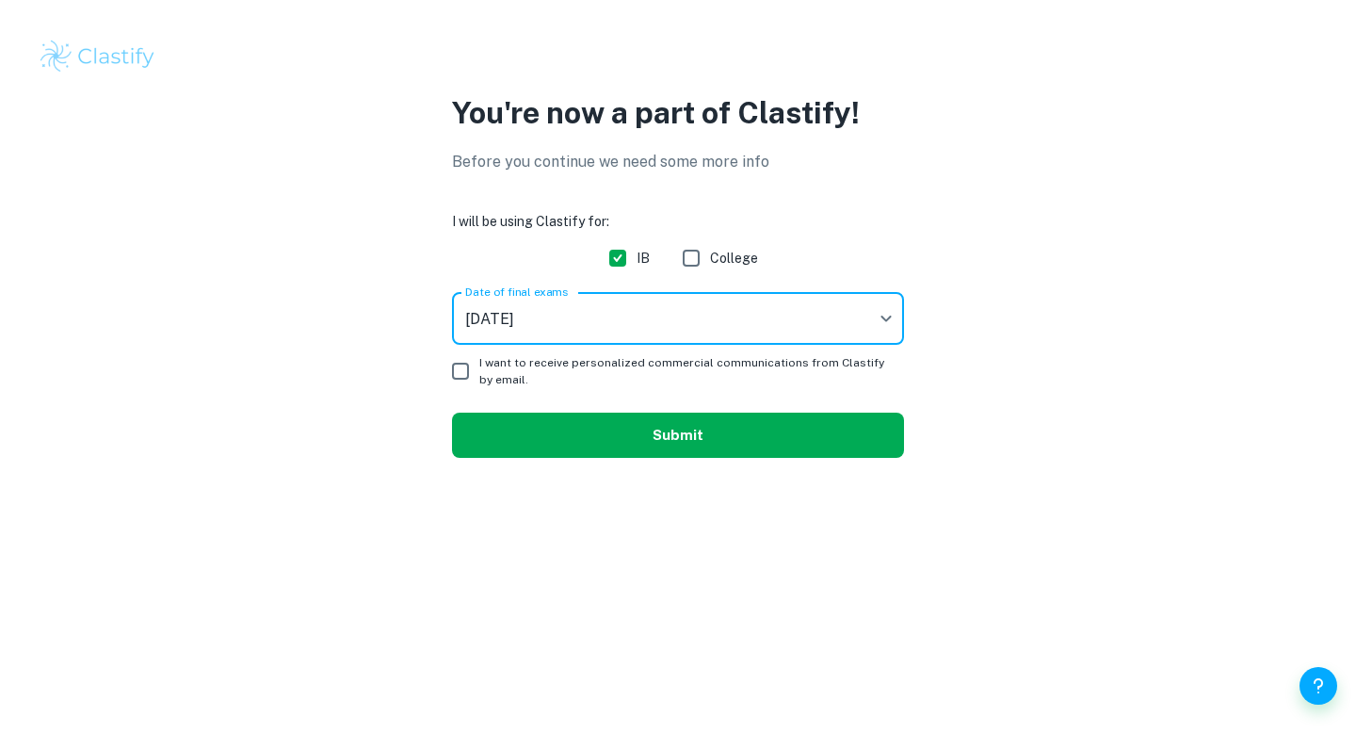
click at [605, 432] on button "Submit" at bounding box center [678, 434] width 452 height 45
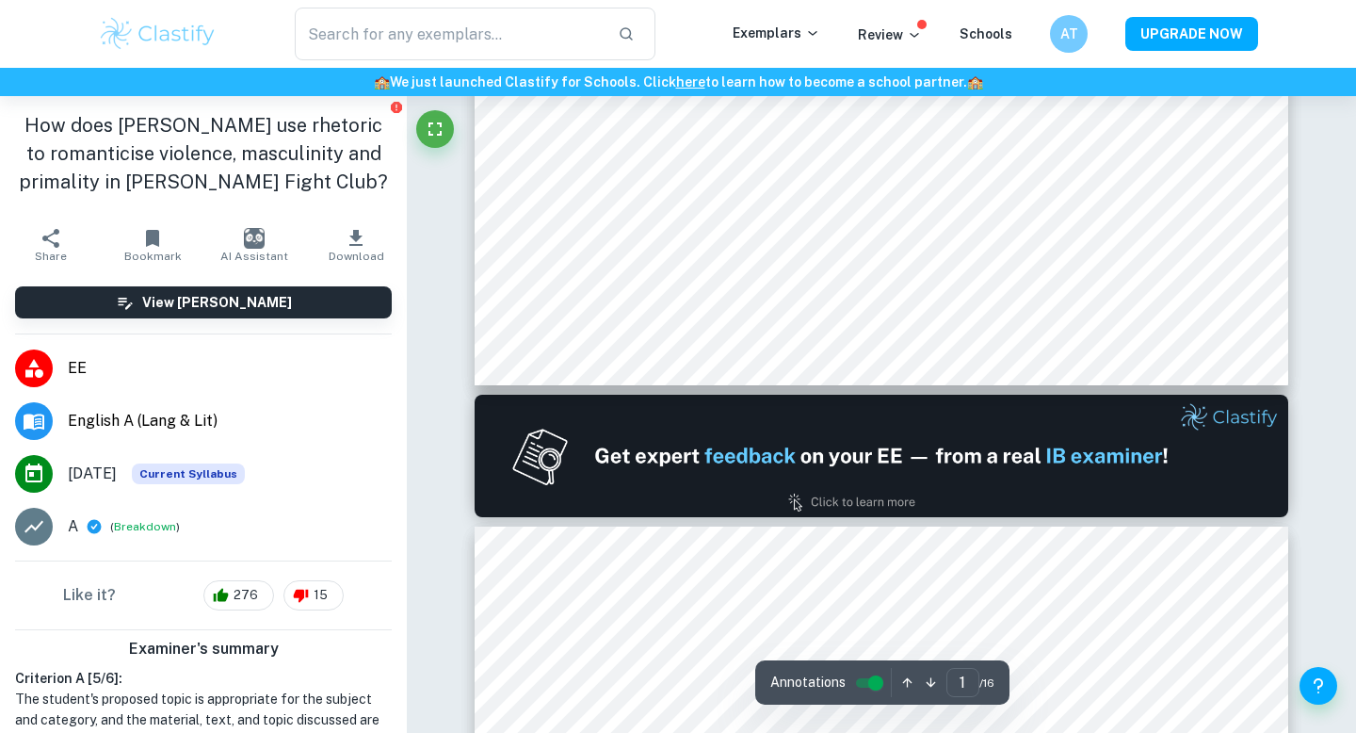
type input "2"
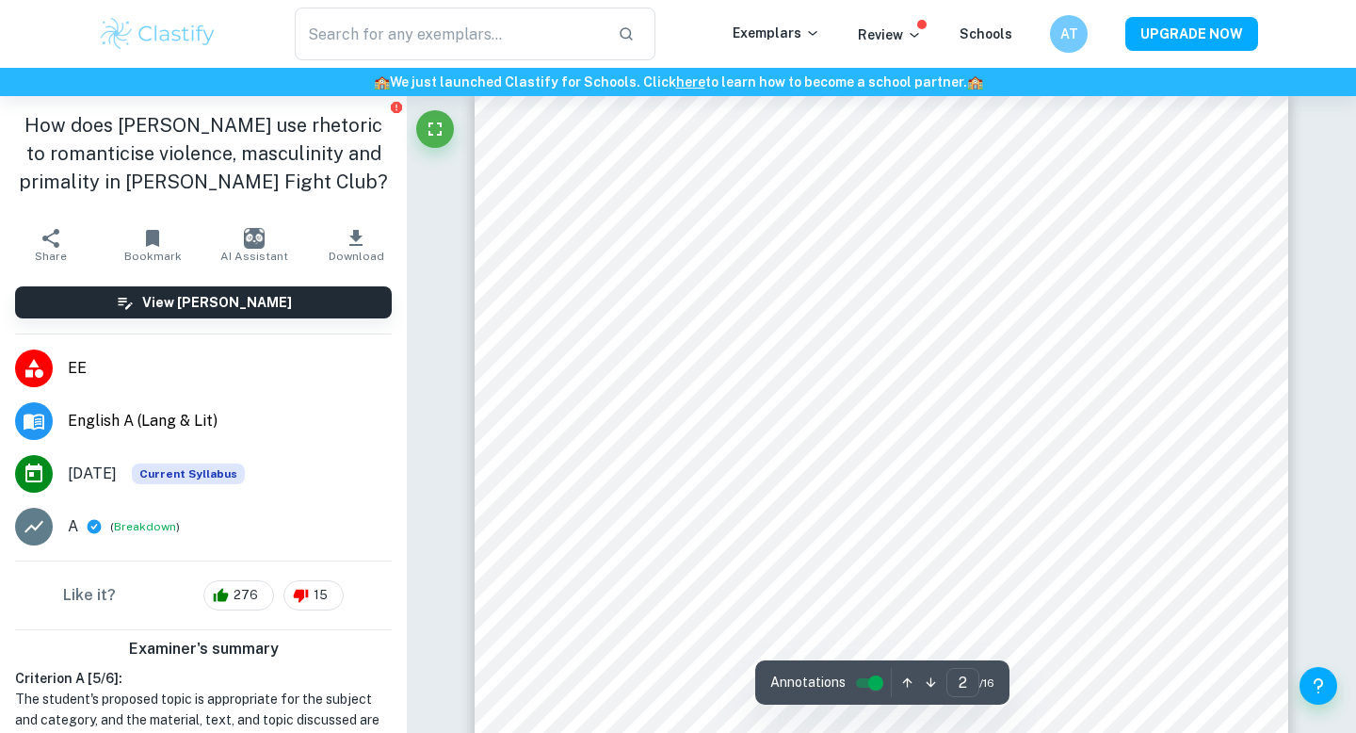
scroll to position [1261, 0]
